Goal: Navigation & Orientation: Go to known website

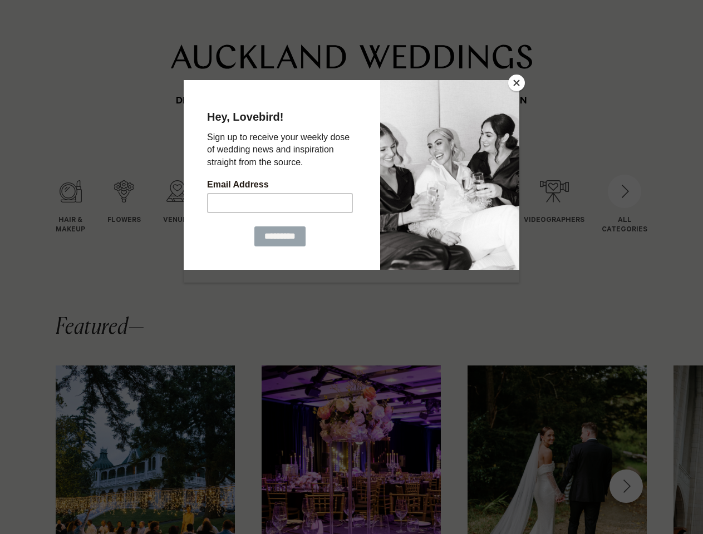
click at [516, 83] on button "Close" at bounding box center [516, 83] width 17 height 17
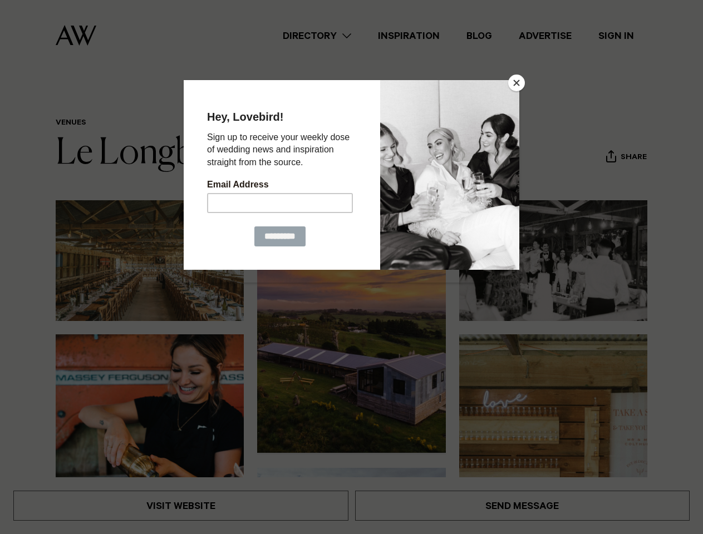
click at [516, 83] on button "Close" at bounding box center [516, 83] width 17 height 17
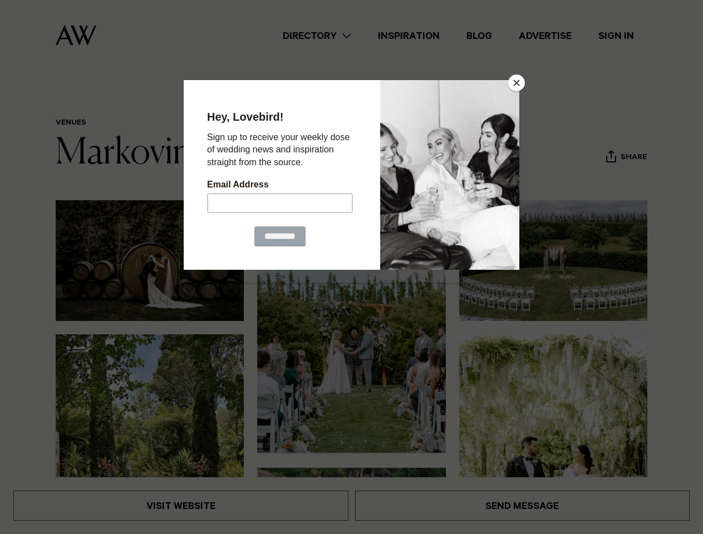
click at [516, 83] on button "Close" at bounding box center [516, 83] width 17 height 17
